Goal: Information Seeking & Learning: Learn about a topic

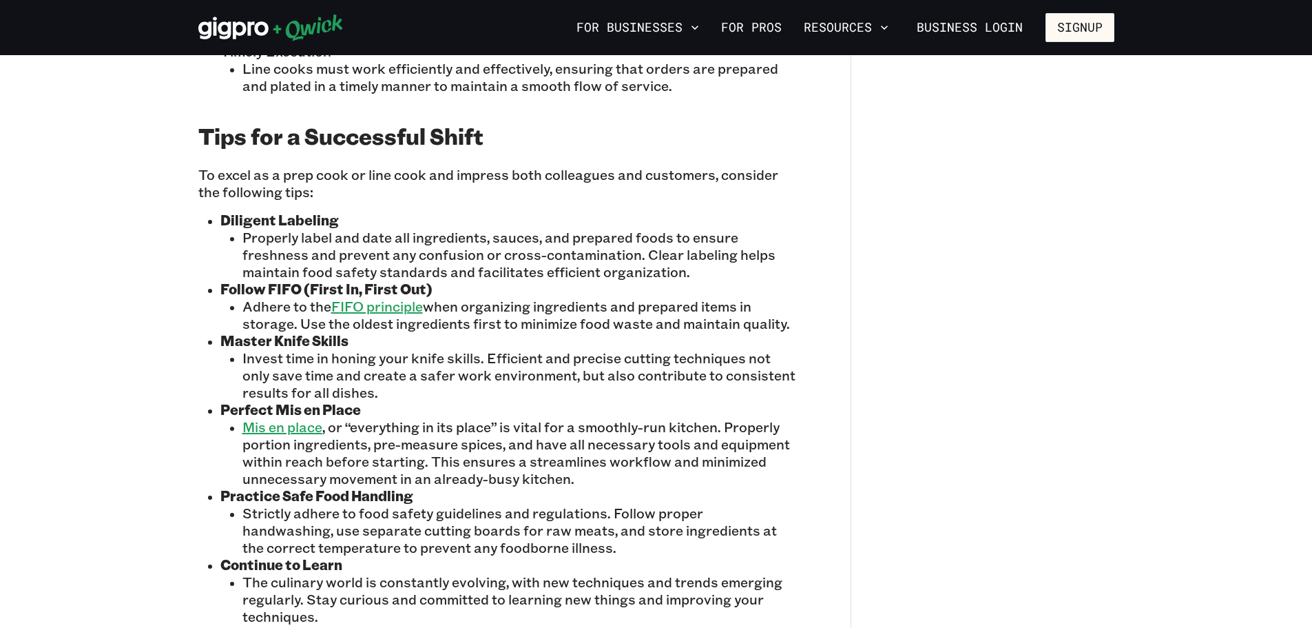
scroll to position [1309, 0]
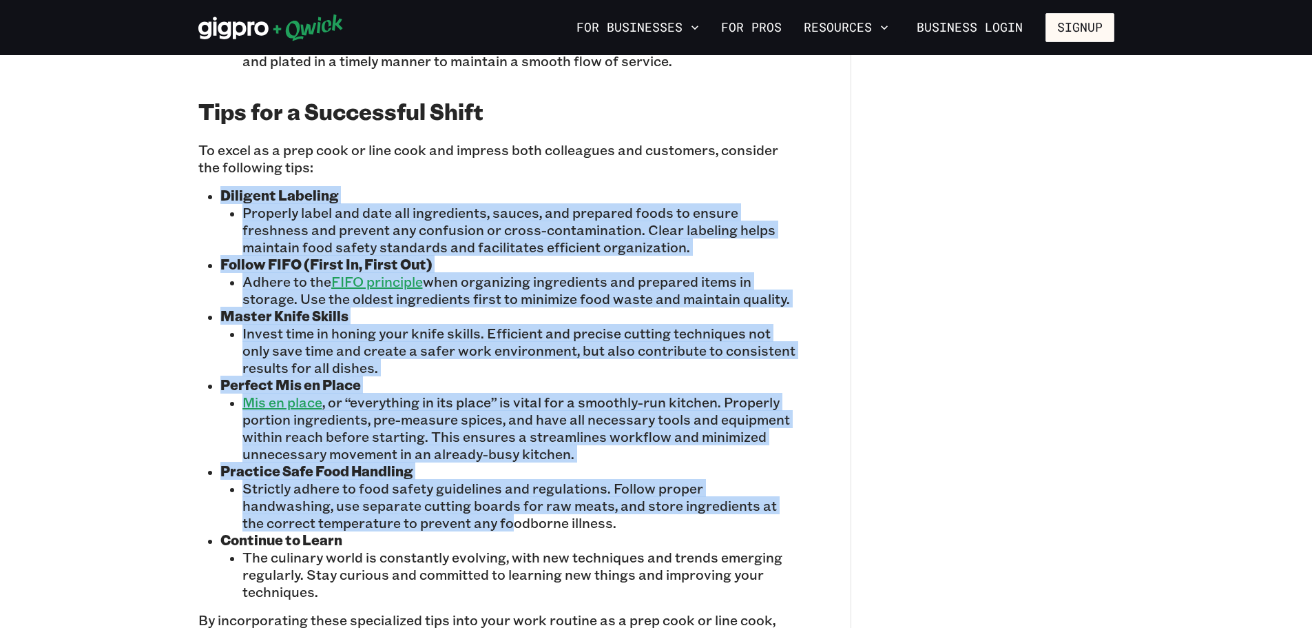
drag, startPoint x: 200, startPoint y: 177, endPoint x: 433, endPoint y: 501, distance: 399.3
click at [433, 501] on div "Are you passionate about the culinary arts and considering a career as a line c…" at bounding box center [496, 44] width 597 height 1432
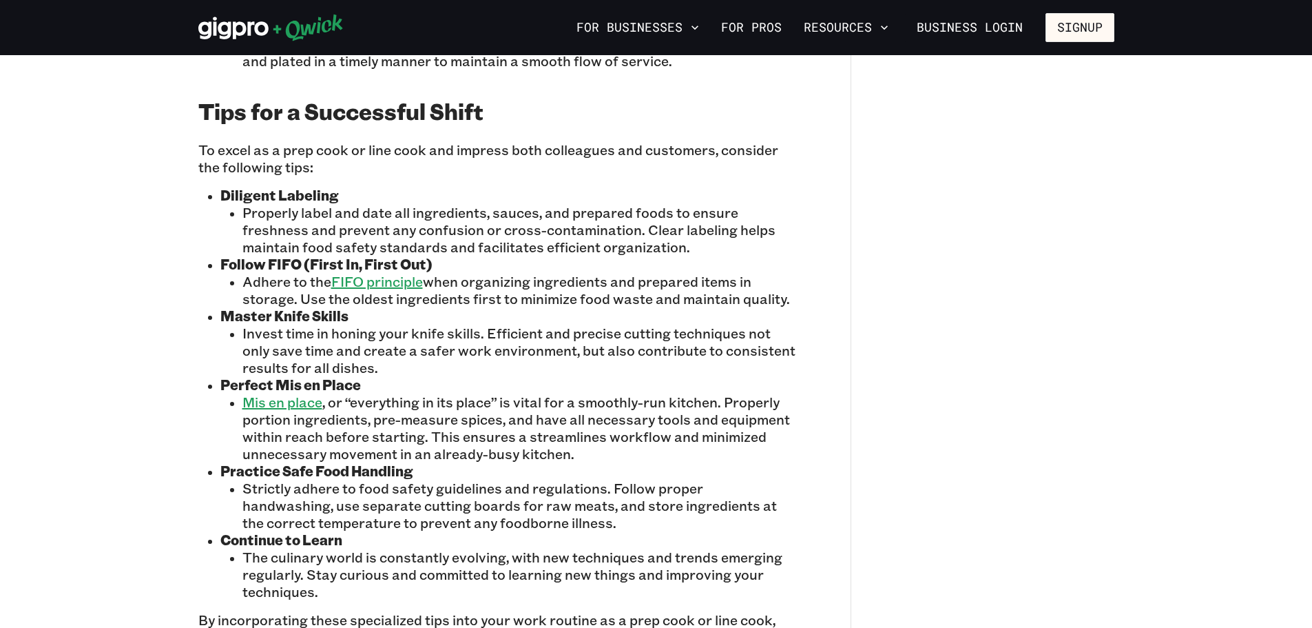
click at [508, 513] on p "Strictly adhere to food safety guidelines and regulations. Follow proper handwa…" at bounding box center [519, 506] width 553 height 52
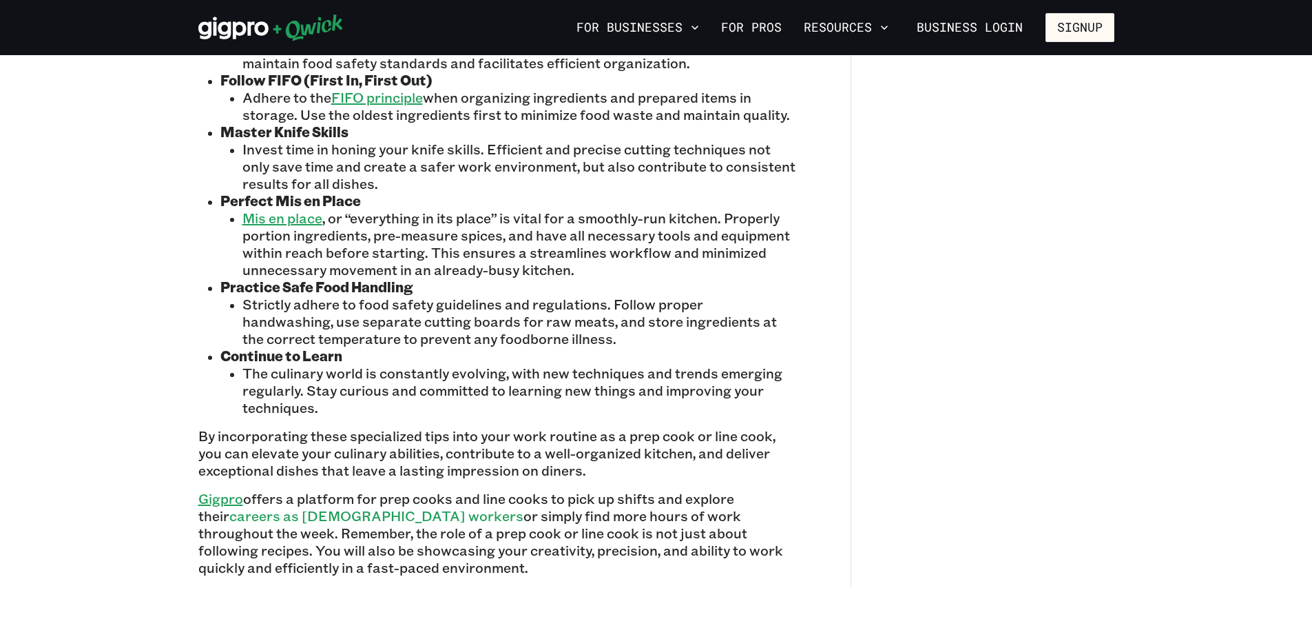
scroll to position [1378, 0]
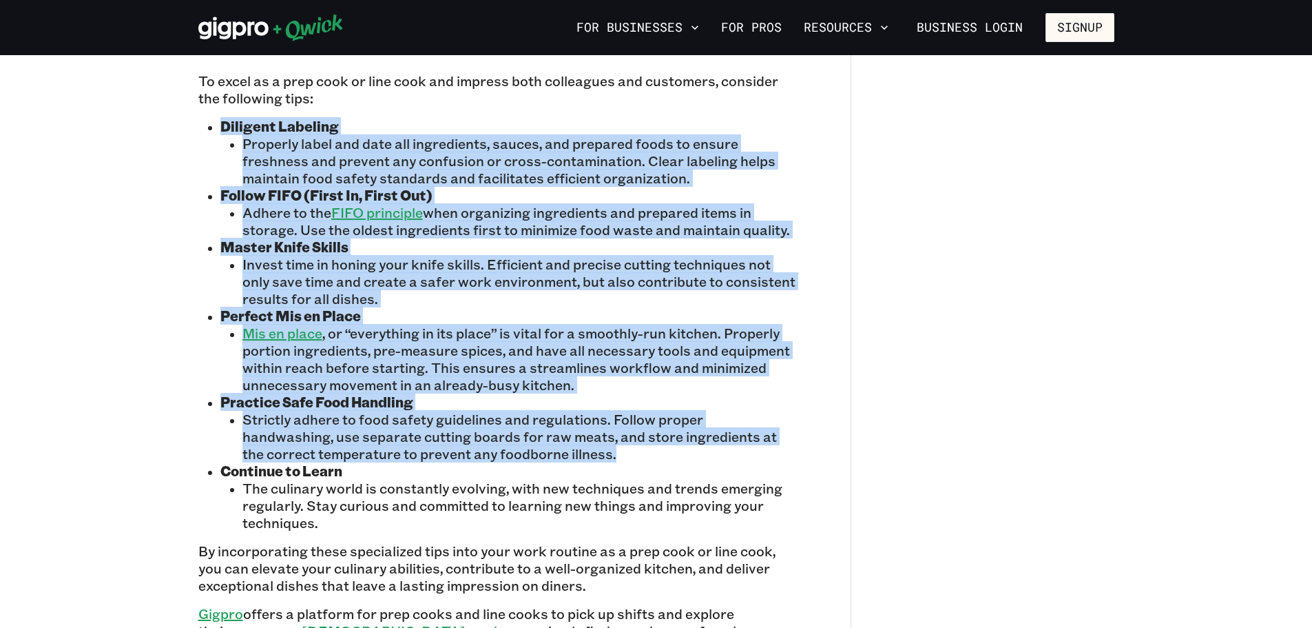
drag, startPoint x: 219, startPoint y: 109, endPoint x: 585, endPoint y: 432, distance: 488.1
copy ul "Loremips Dolorsit Ametcons adipi eli sedd eiu temporincid, utlabo, etd magnaali…"
